Goal: Information Seeking & Learning: Learn about a topic

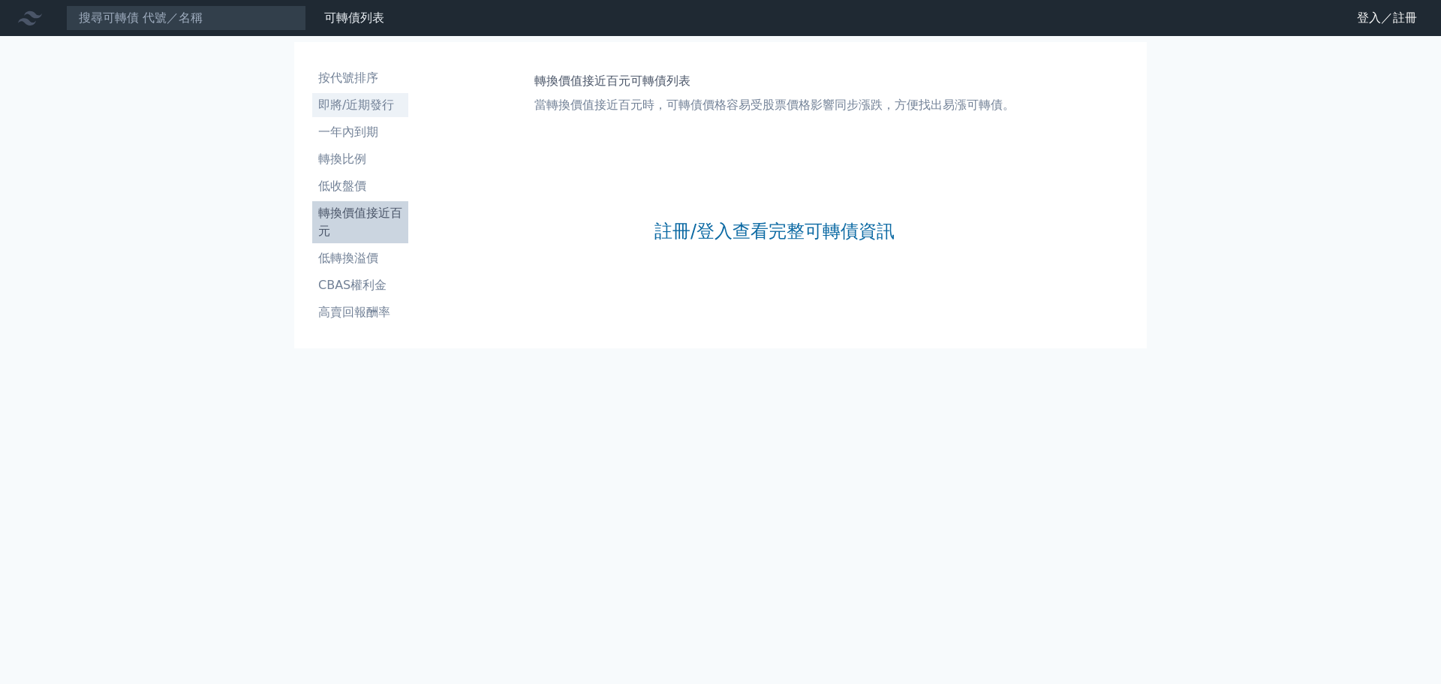
click at [362, 108] on li "即將/近期發行" at bounding box center [360, 105] width 96 height 18
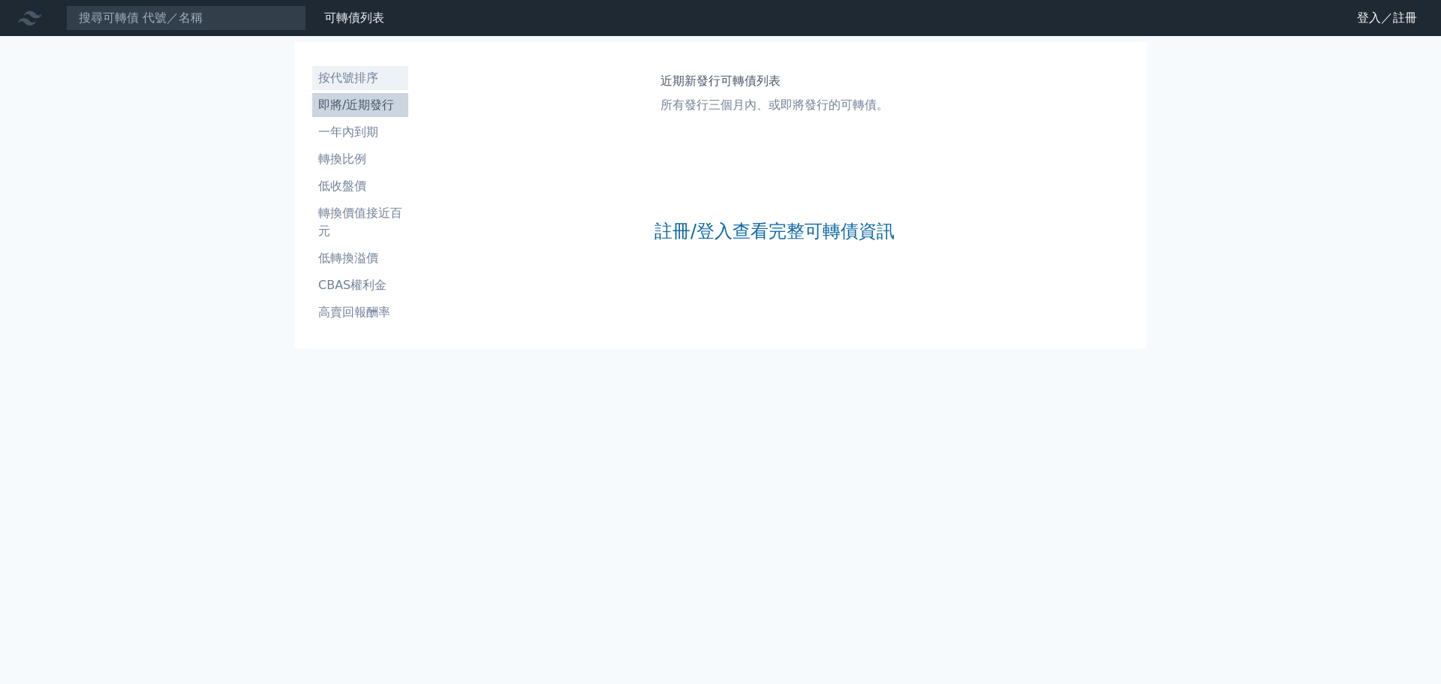
click at [375, 82] on li "按代號排序" at bounding box center [360, 78] width 96 height 18
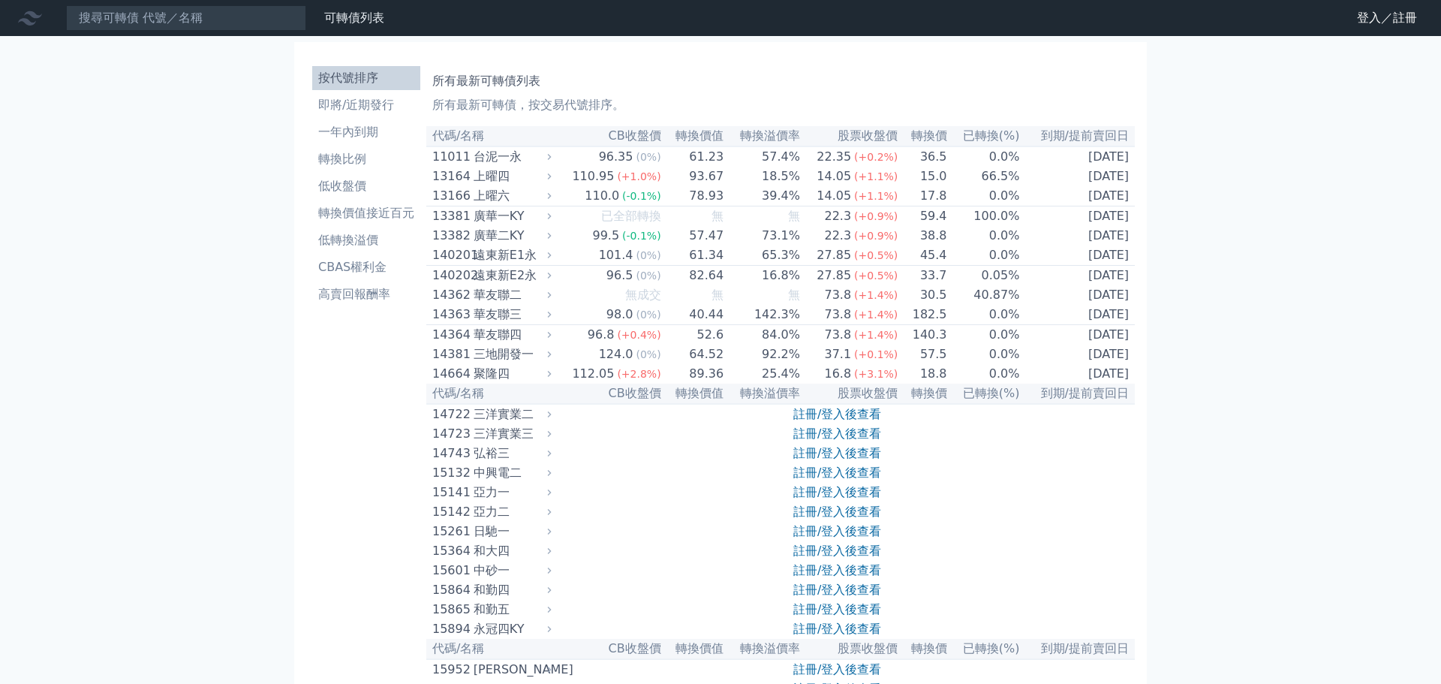
click at [373, 139] on li "一年內到期" at bounding box center [366, 132] width 108 height 18
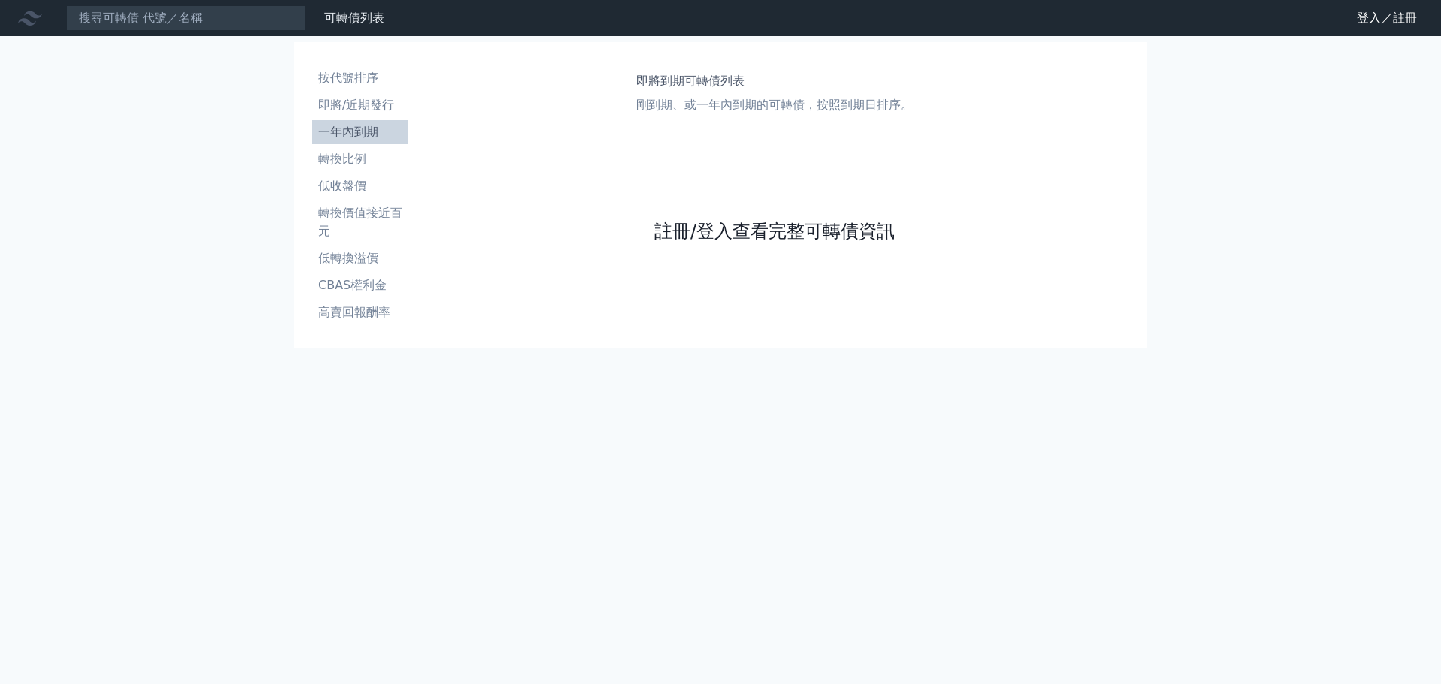
click at [791, 233] on link "註冊/登入查看完整可轉債資訊" at bounding box center [774, 231] width 240 height 24
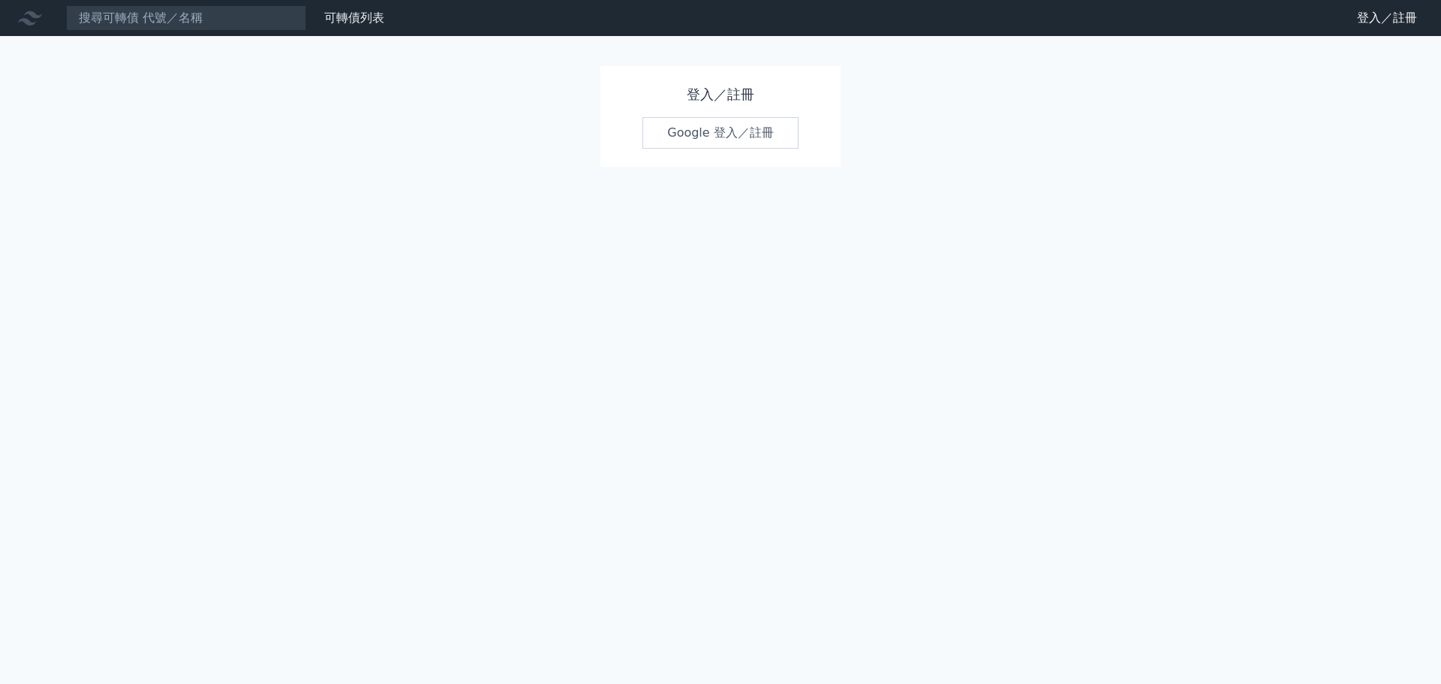
click at [729, 138] on link "Google 登入／註冊" at bounding box center [720, 133] width 156 height 32
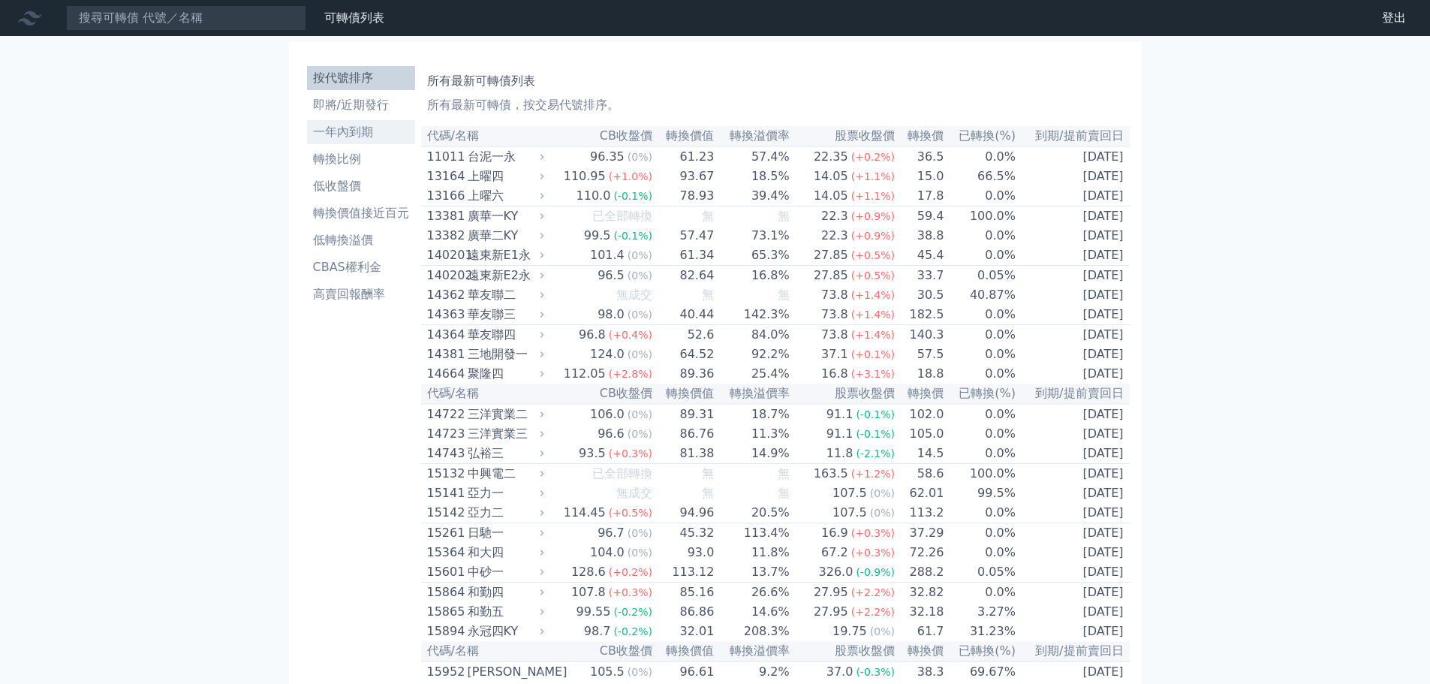
click at [370, 143] on link "一年內到期" at bounding box center [361, 132] width 108 height 24
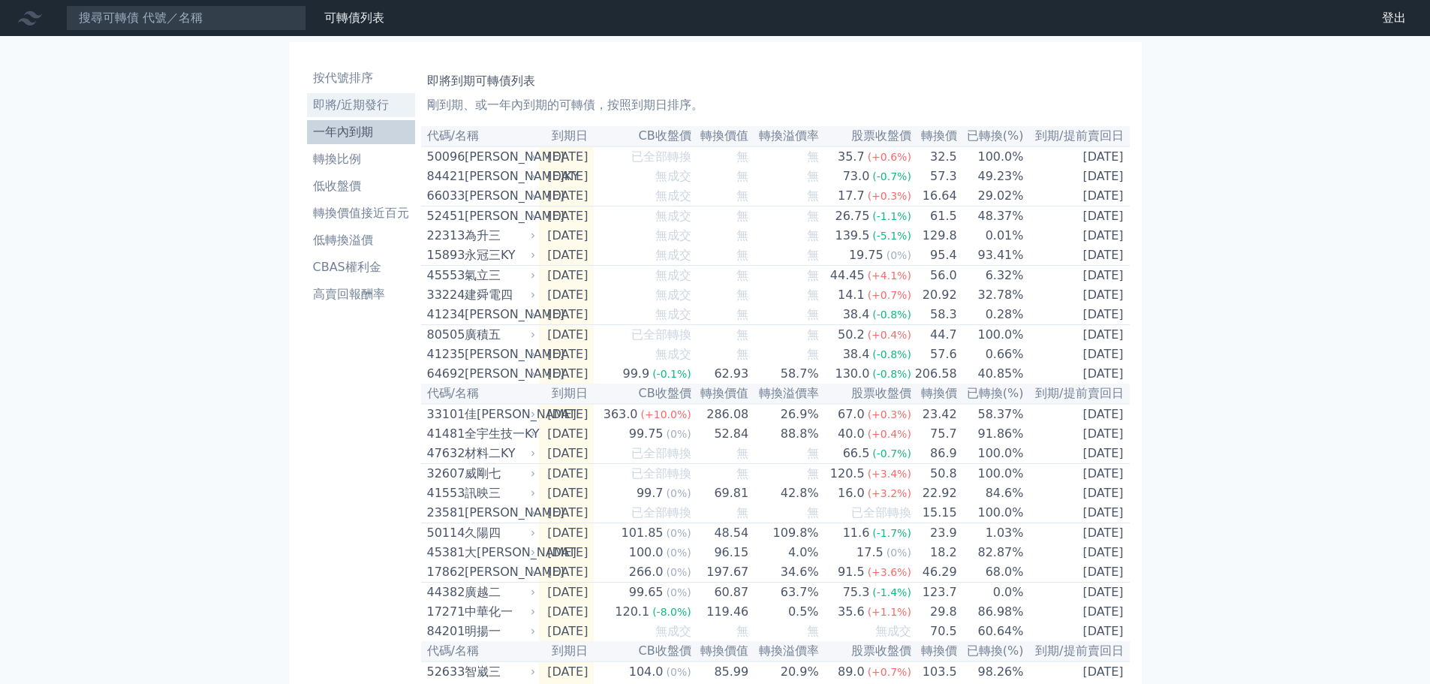
click at [365, 101] on li "即將/近期發行" at bounding box center [361, 105] width 108 height 18
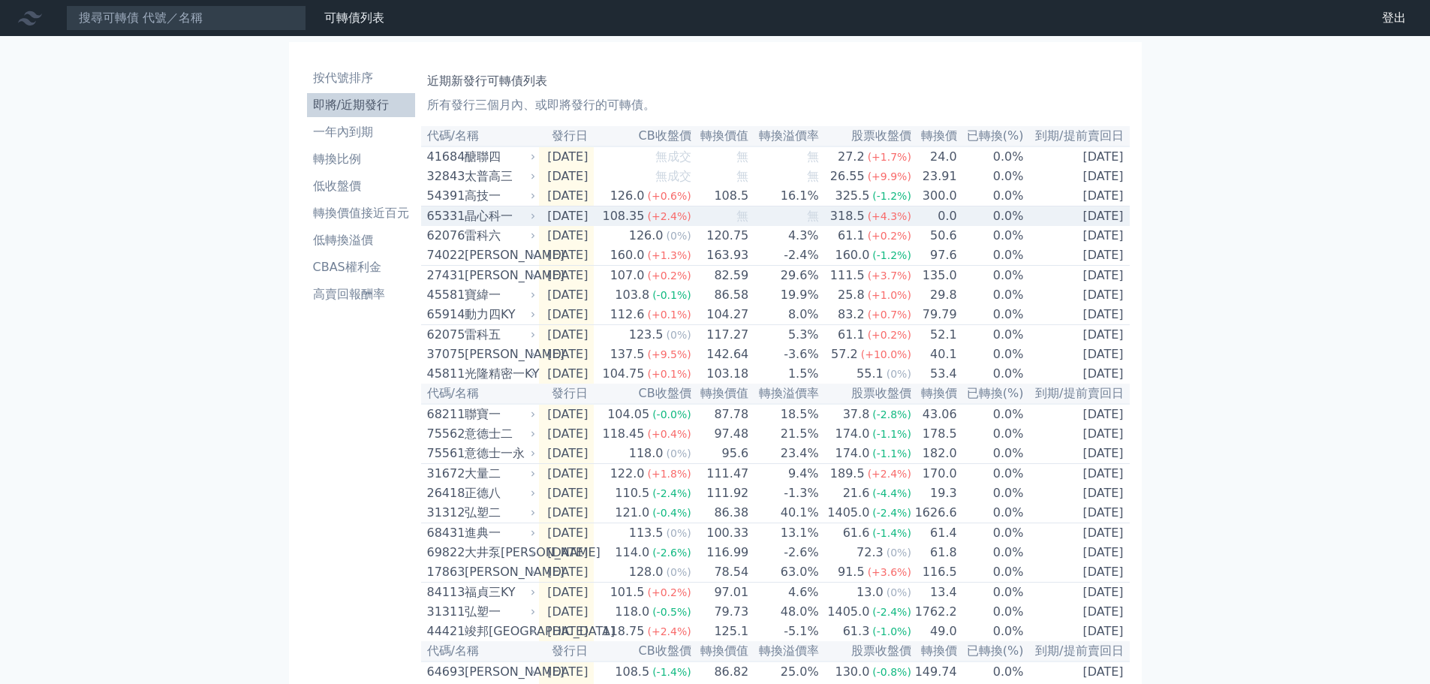
click at [493, 225] on div "晶心科一" at bounding box center [499, 216] width 68 height 18
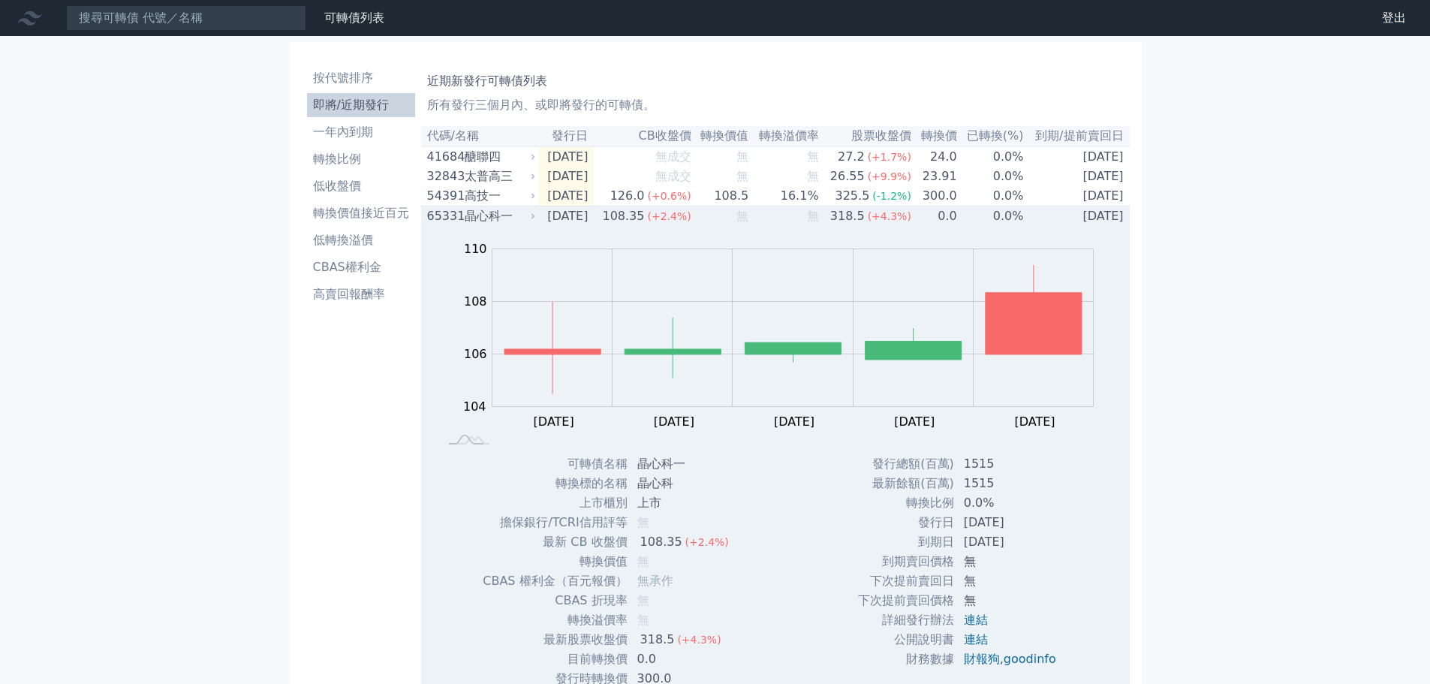
click at [493, 225] on div "晶心科一" at bounding box center [499, 216] width 68 height 18
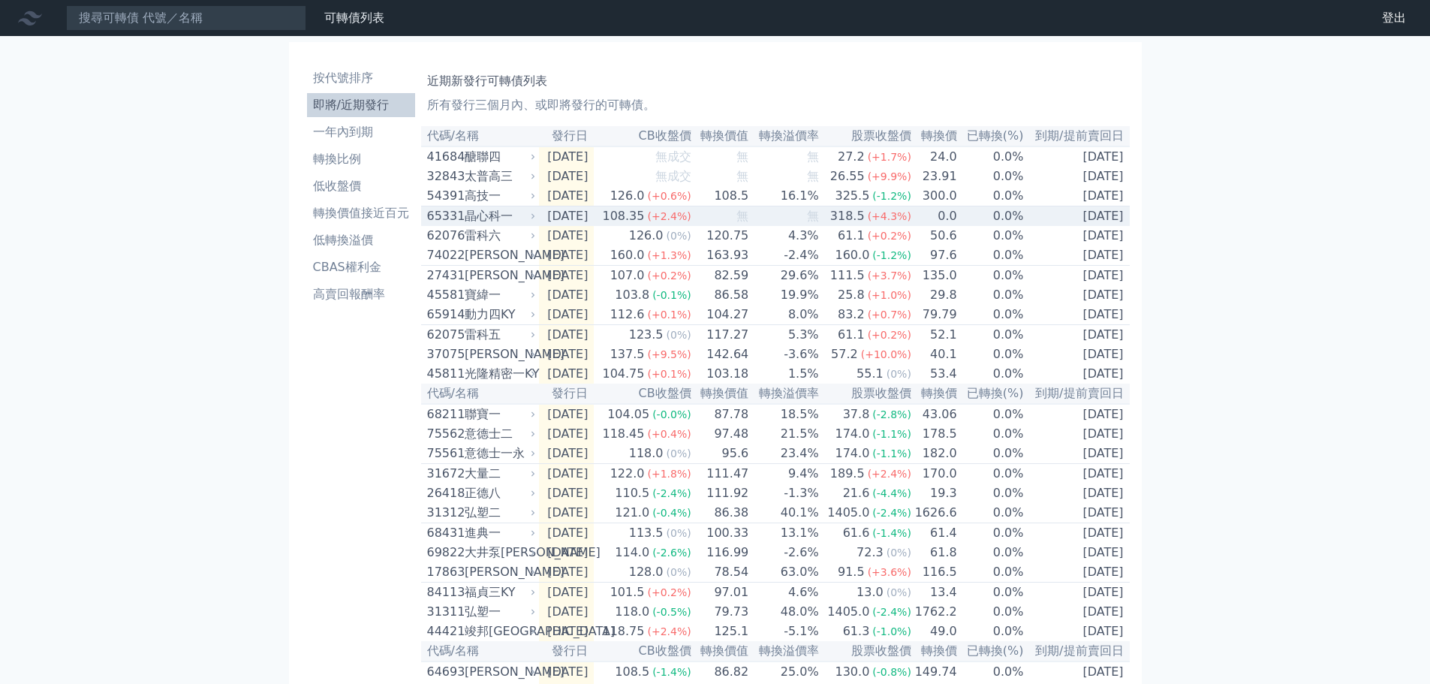
click at [494, 218] on div "晶心科一" at bounding box center [499, 216] width 68 height 18
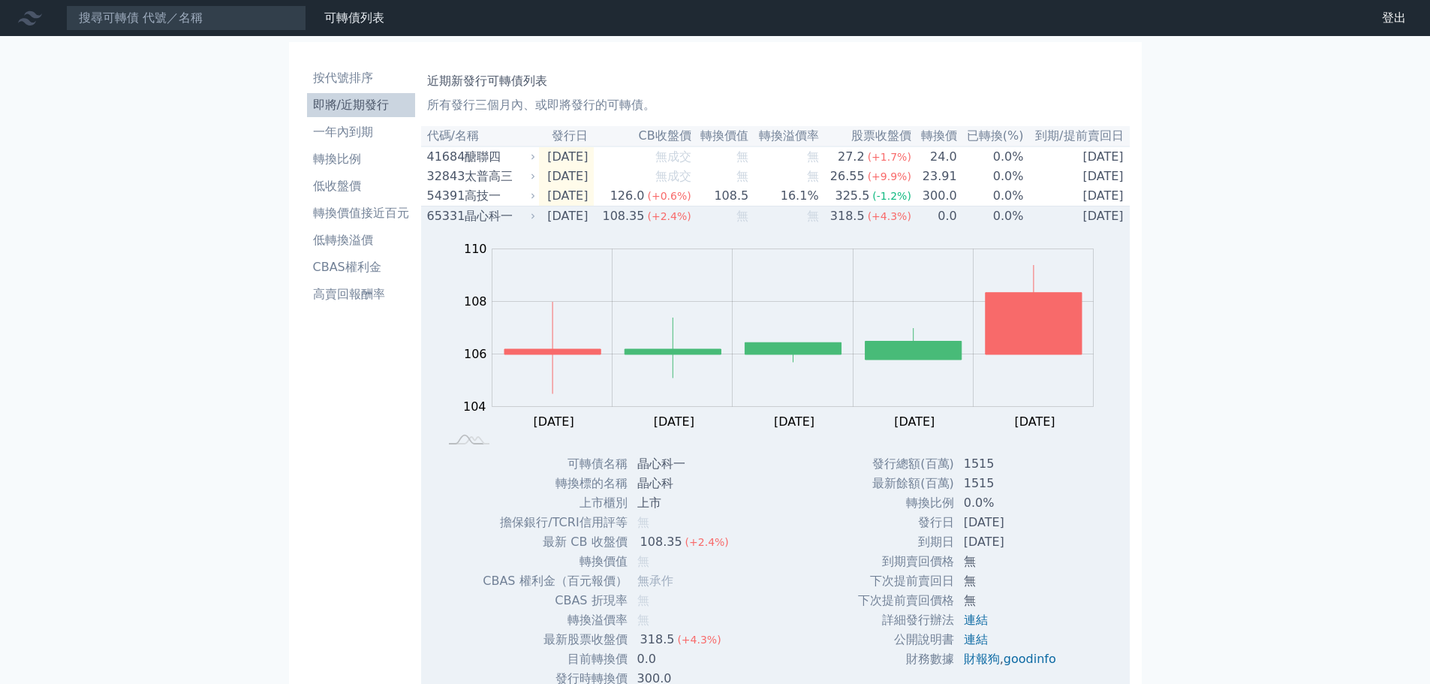
click at [494, 218] on div "晶心科一" at bounding box center [499, 216] width 68 height 18
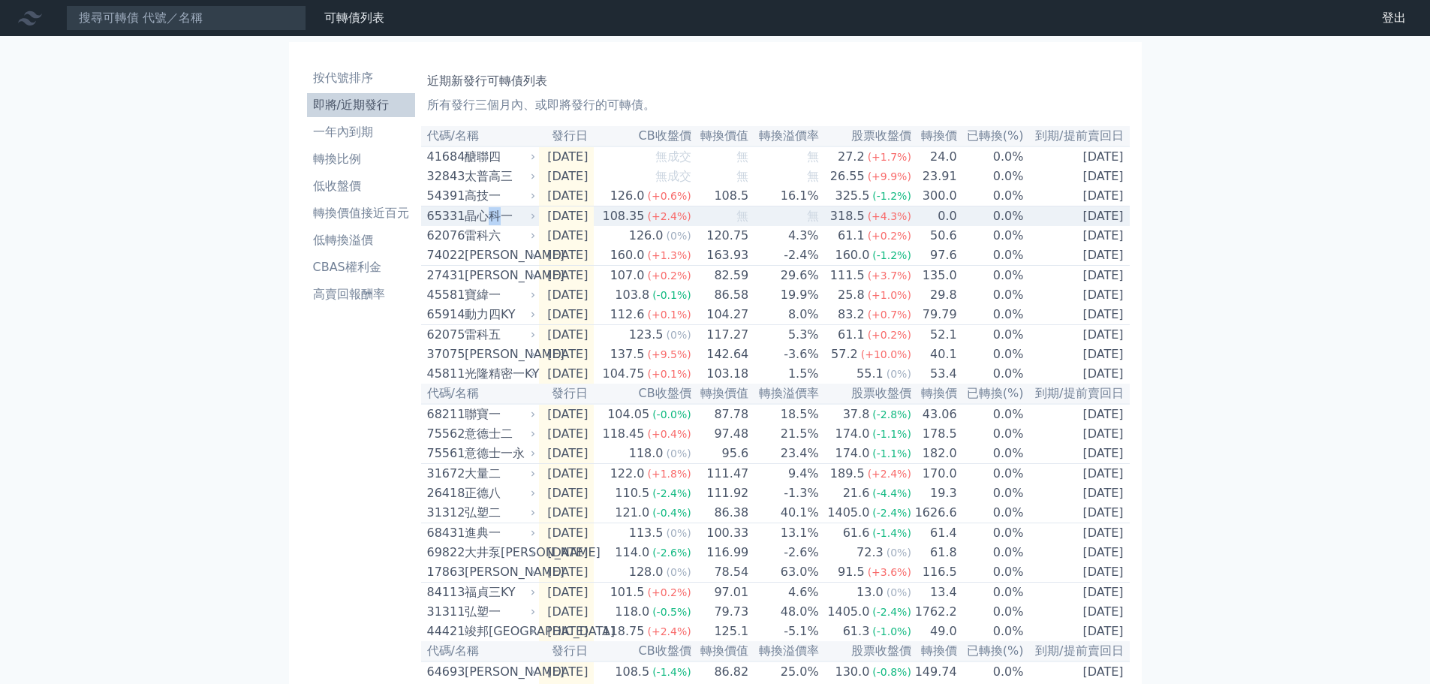
click at [494, 218] on div "晶心科一" at bounding box center [499, 216] width 68 height 18
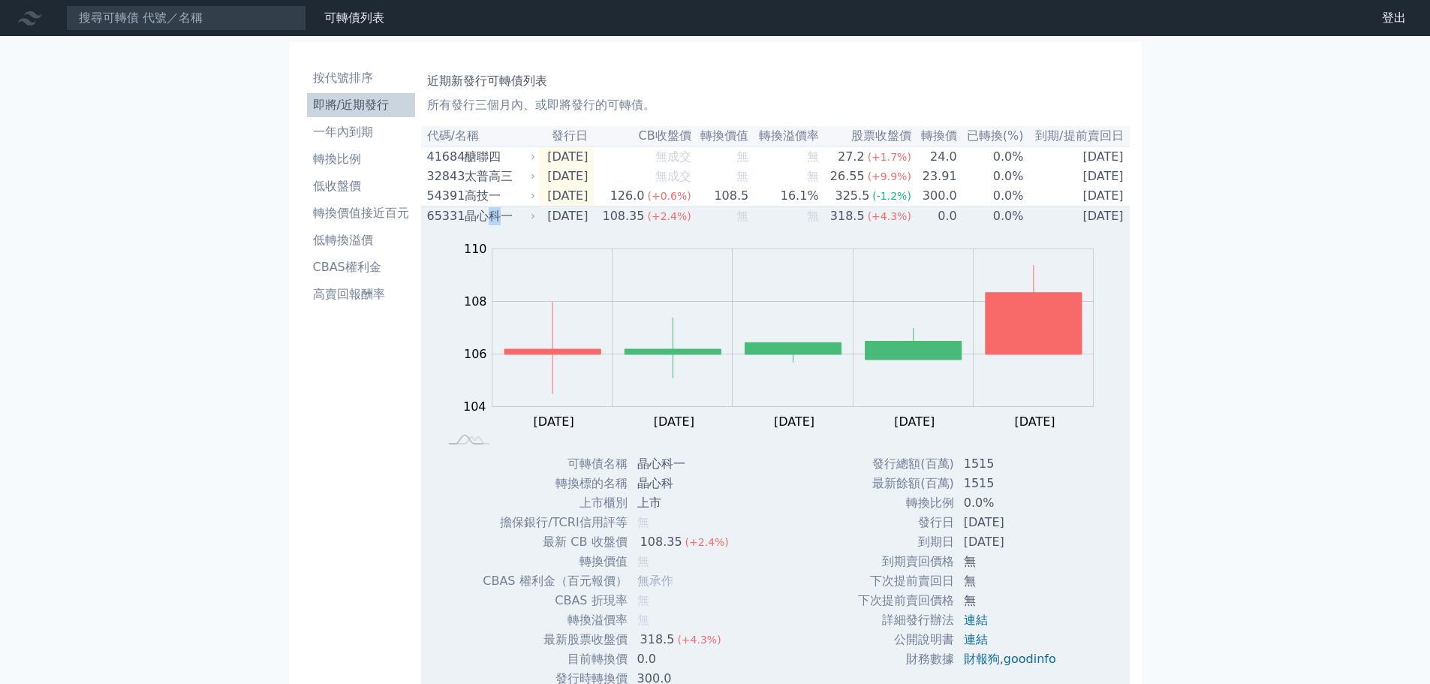
click at [494, 218] on div "晶心科一" at bounding box center [499, 216] width 68 height 18
